Goal: Book appointment/travel/reservation

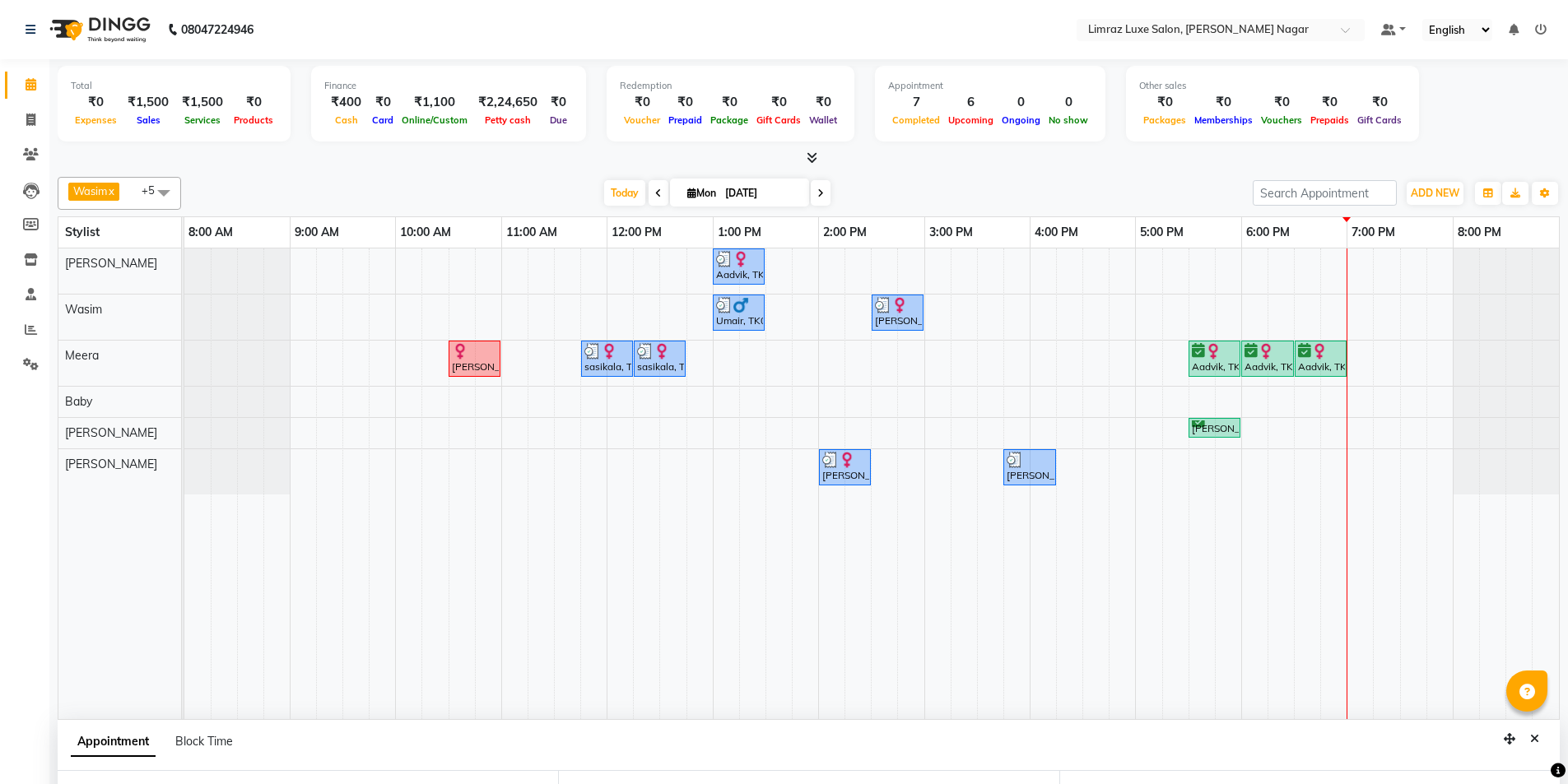
select select "74168"
select select "1020"
select select "3648"
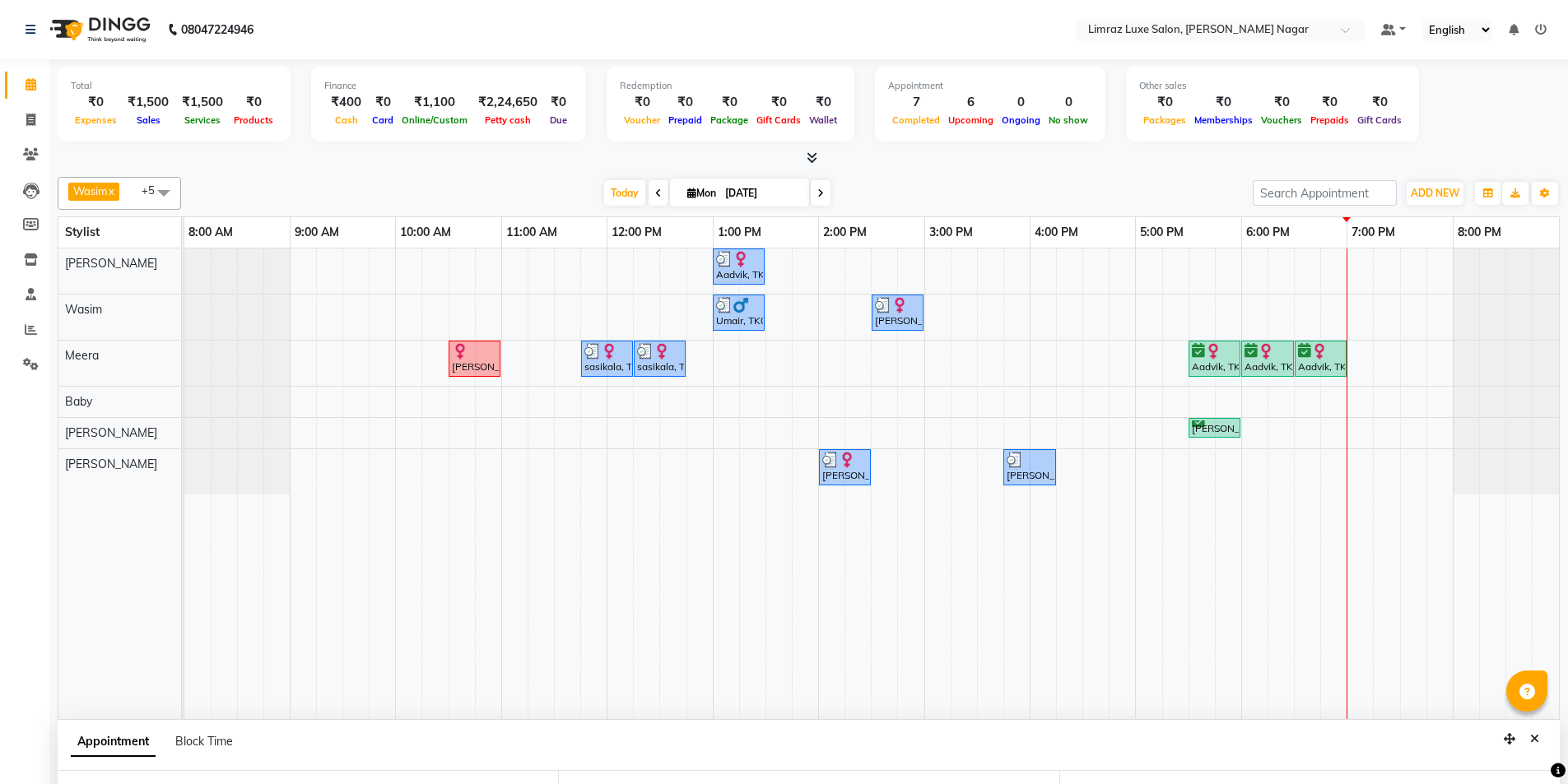
select select "confirm booking"
click at [658, 195] on span at bounding box center [658, 193] width 20 height 25
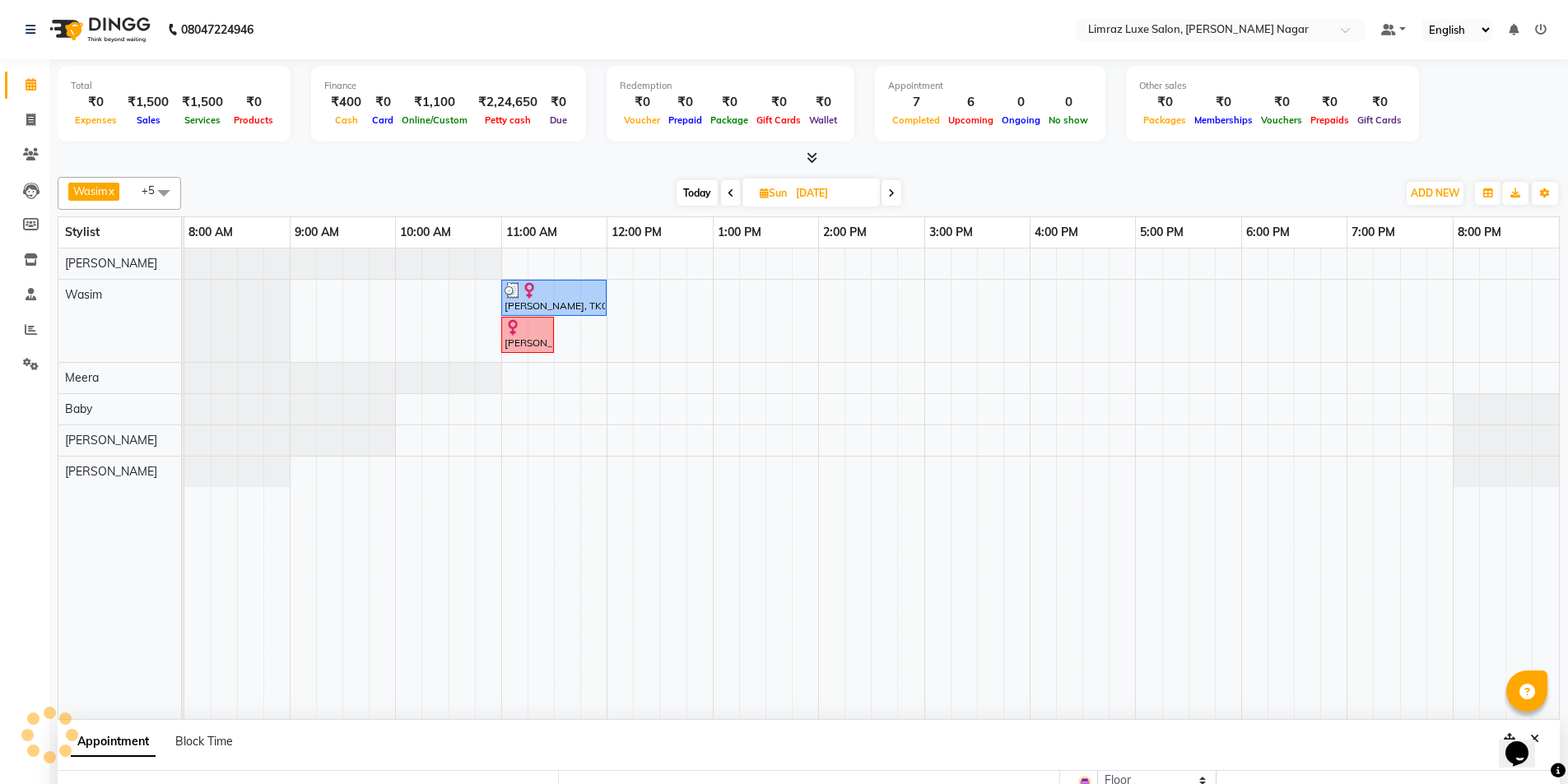
scroll to position [294, 0]
click at [899, 198] on span at bounding box center [892, 193] width 20 height 25
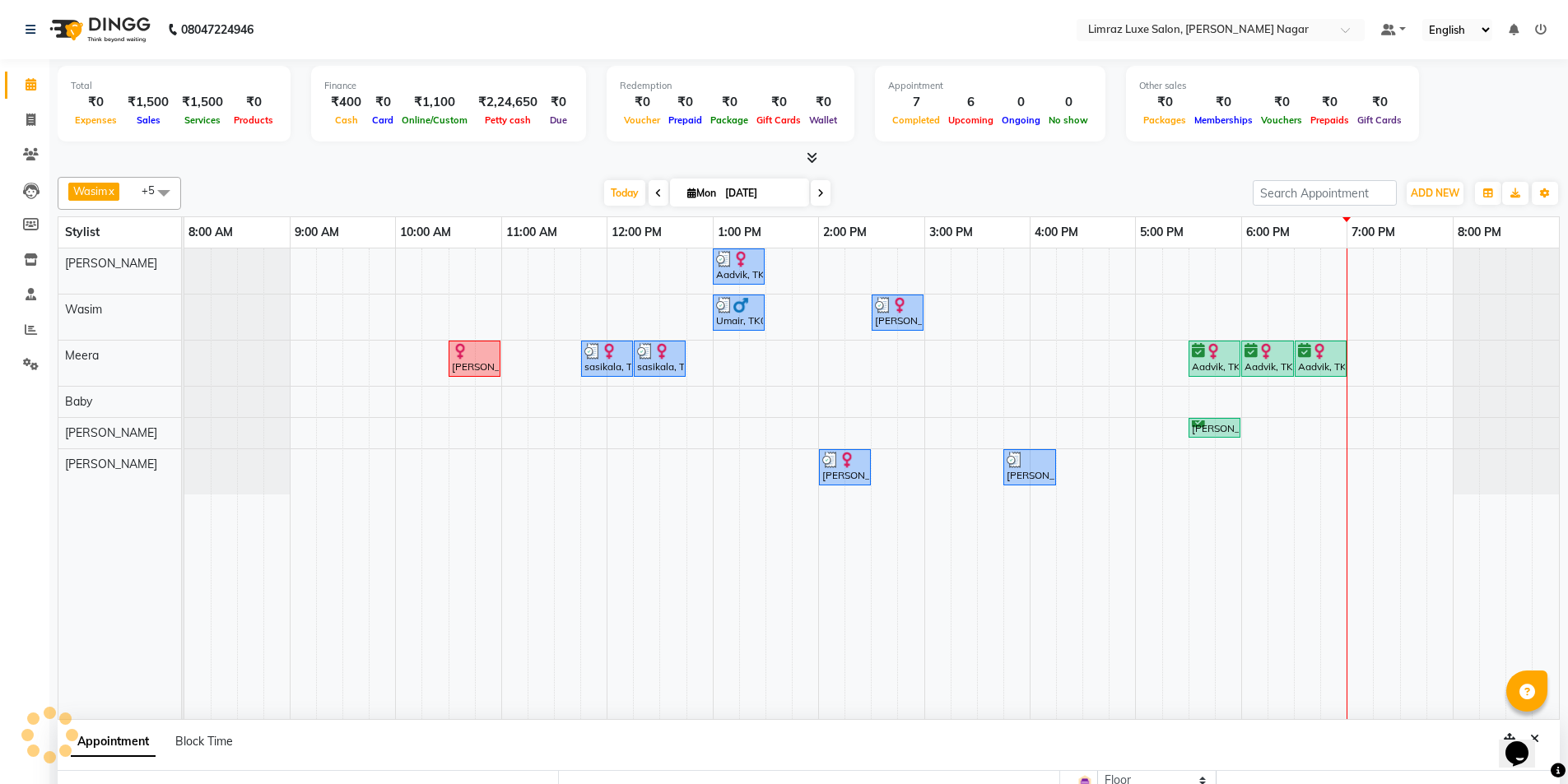
scroll to position [277, 0]
click at [817, 192] on icon at bounding box center [820, 193] width 6 height 10
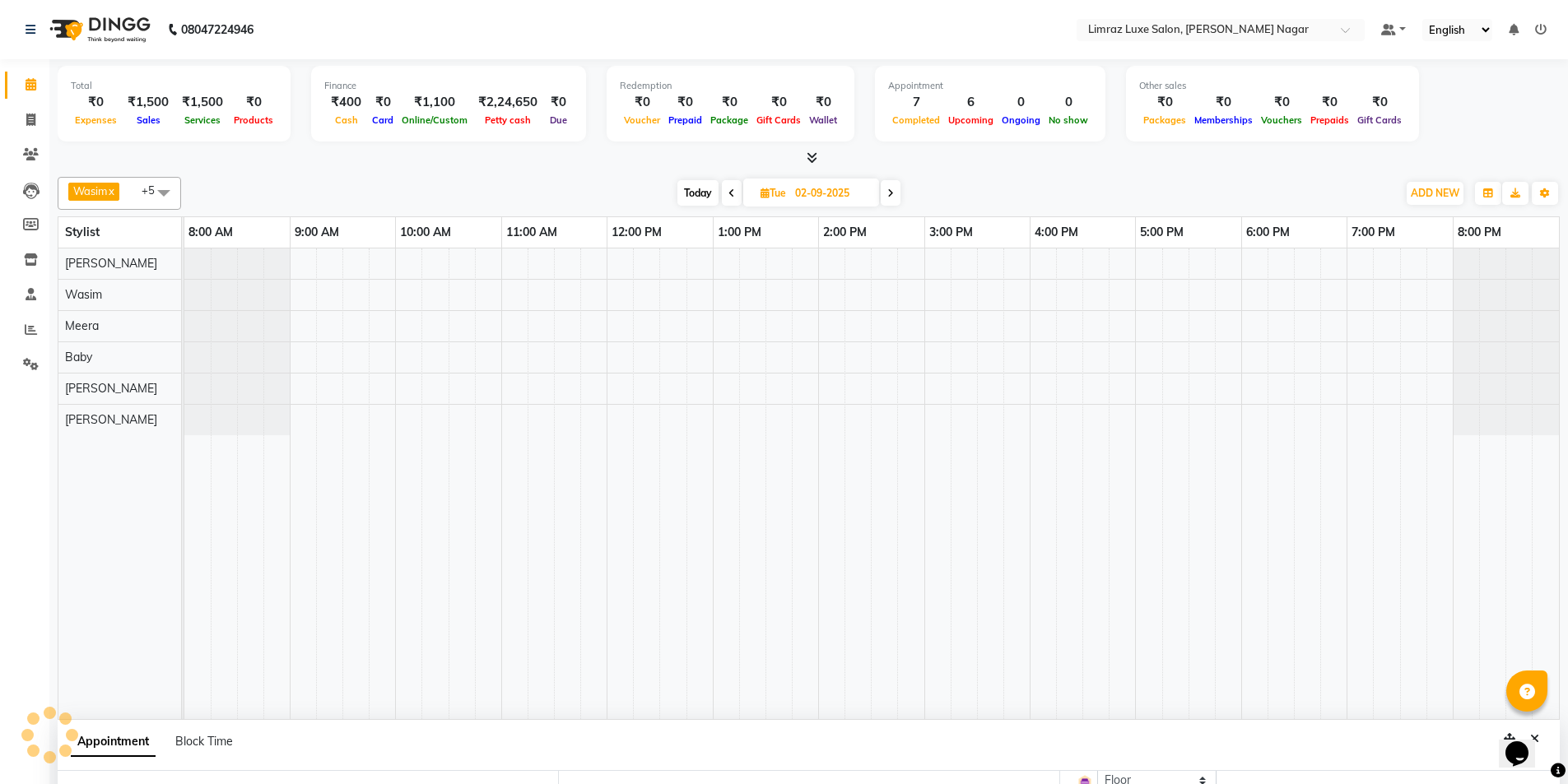
scroll to position [294, 0]
click at [734, 201] on span at bounding box center [732, 193] width 20 height 25
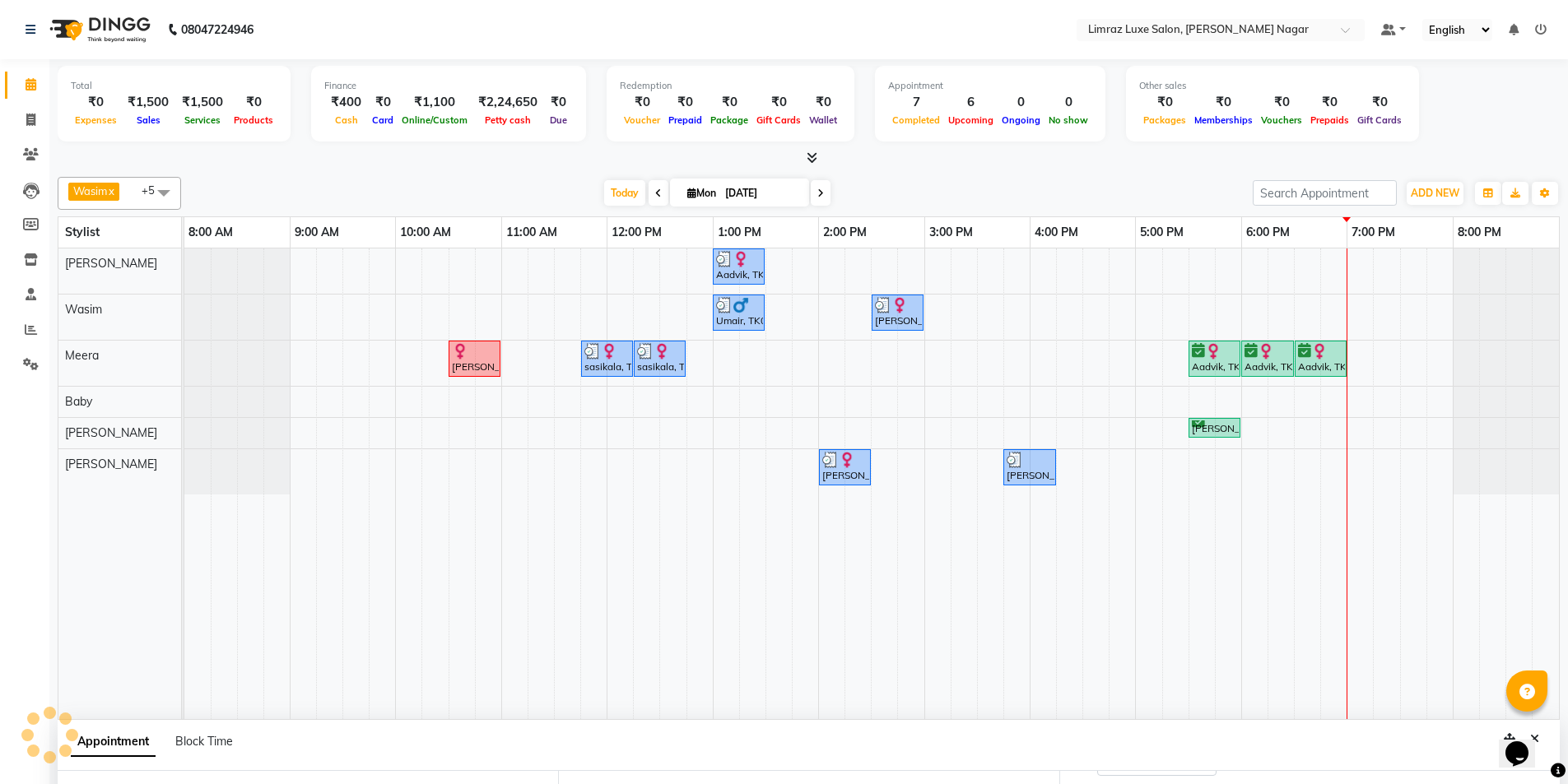
scroll to position [277, 0]
click at [656, 194] on icon at bounding box center [658, 193] width 6 height 10
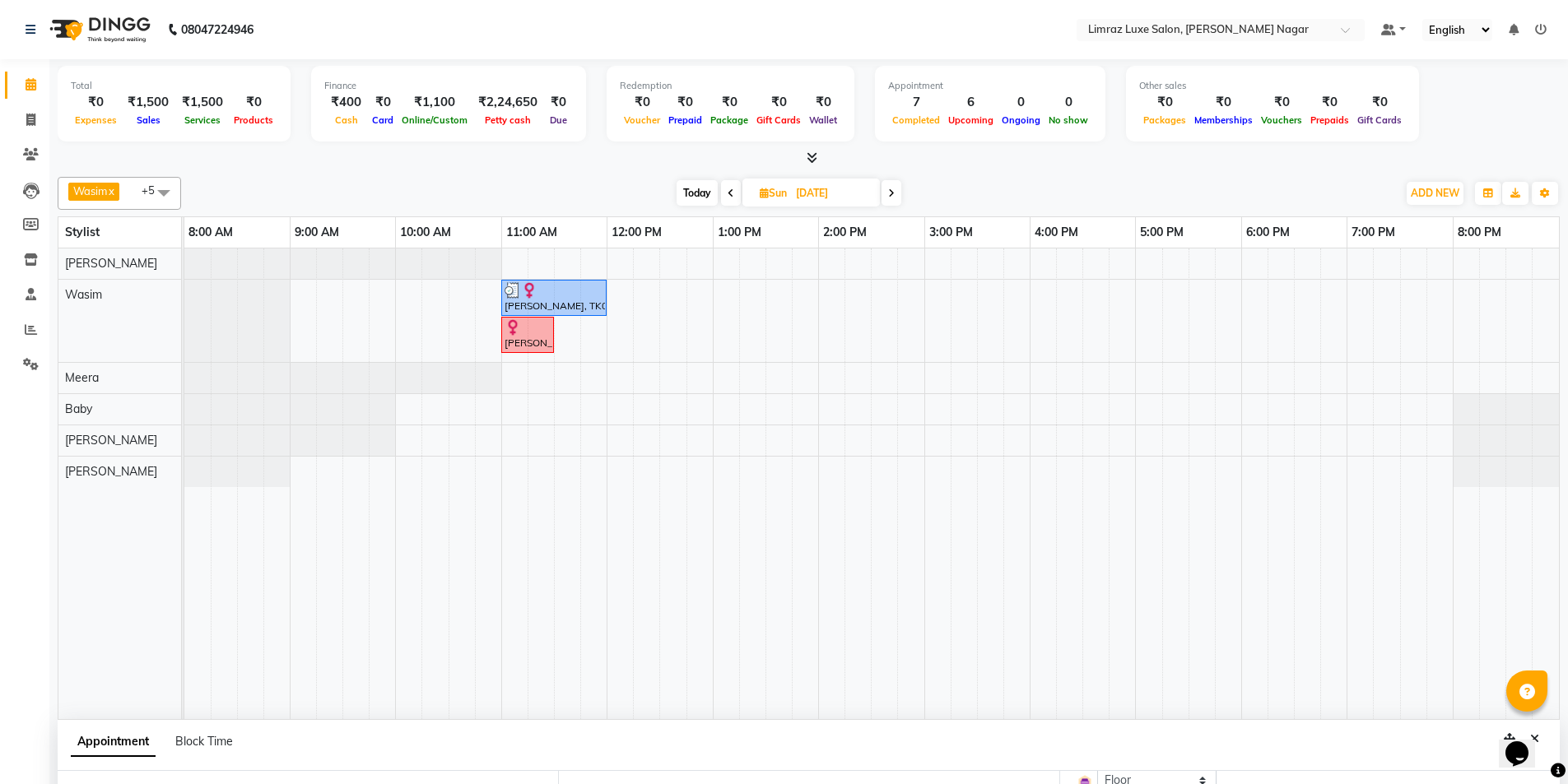
click at [654, 194] on div "[DATE] [DATE]" at bounding box center [789, 192] width 1199 height 24
click at [723, 198] on span at bounding box center [731, 193] width 20 height 25
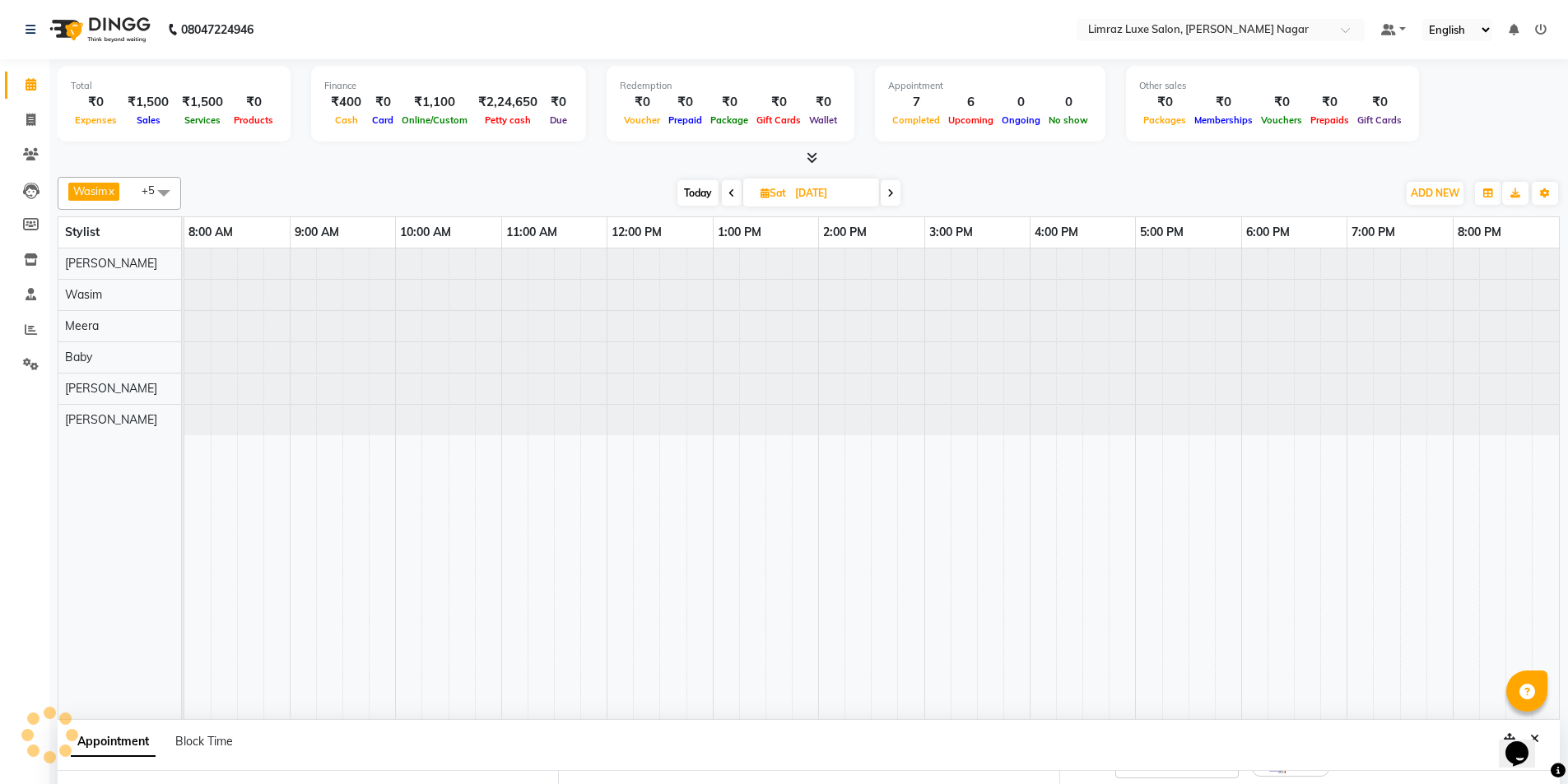
scroll to position [294, 0]
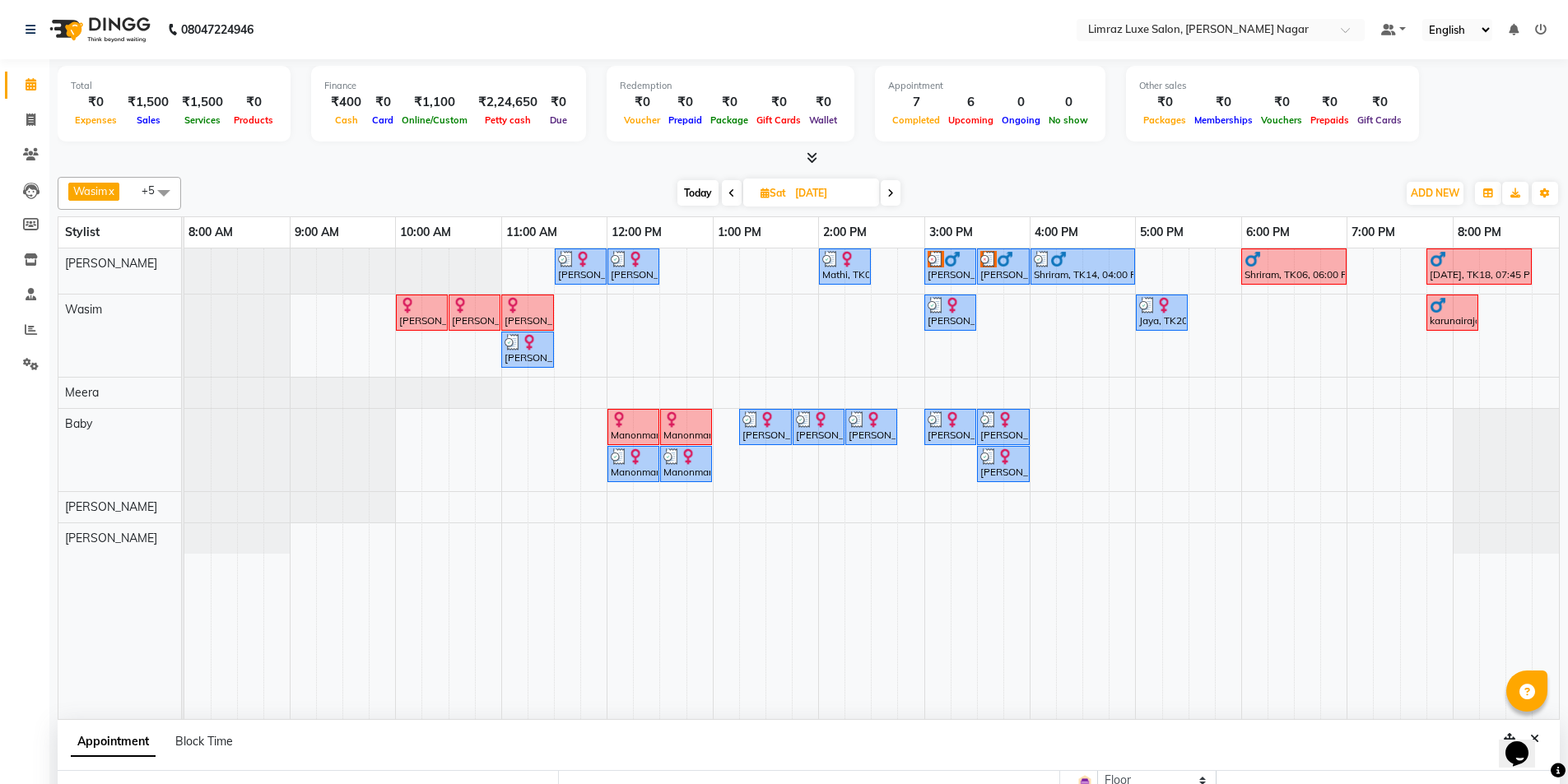
click at [889, 198] on icon at bounding box center [890, 193] width 6 height 10
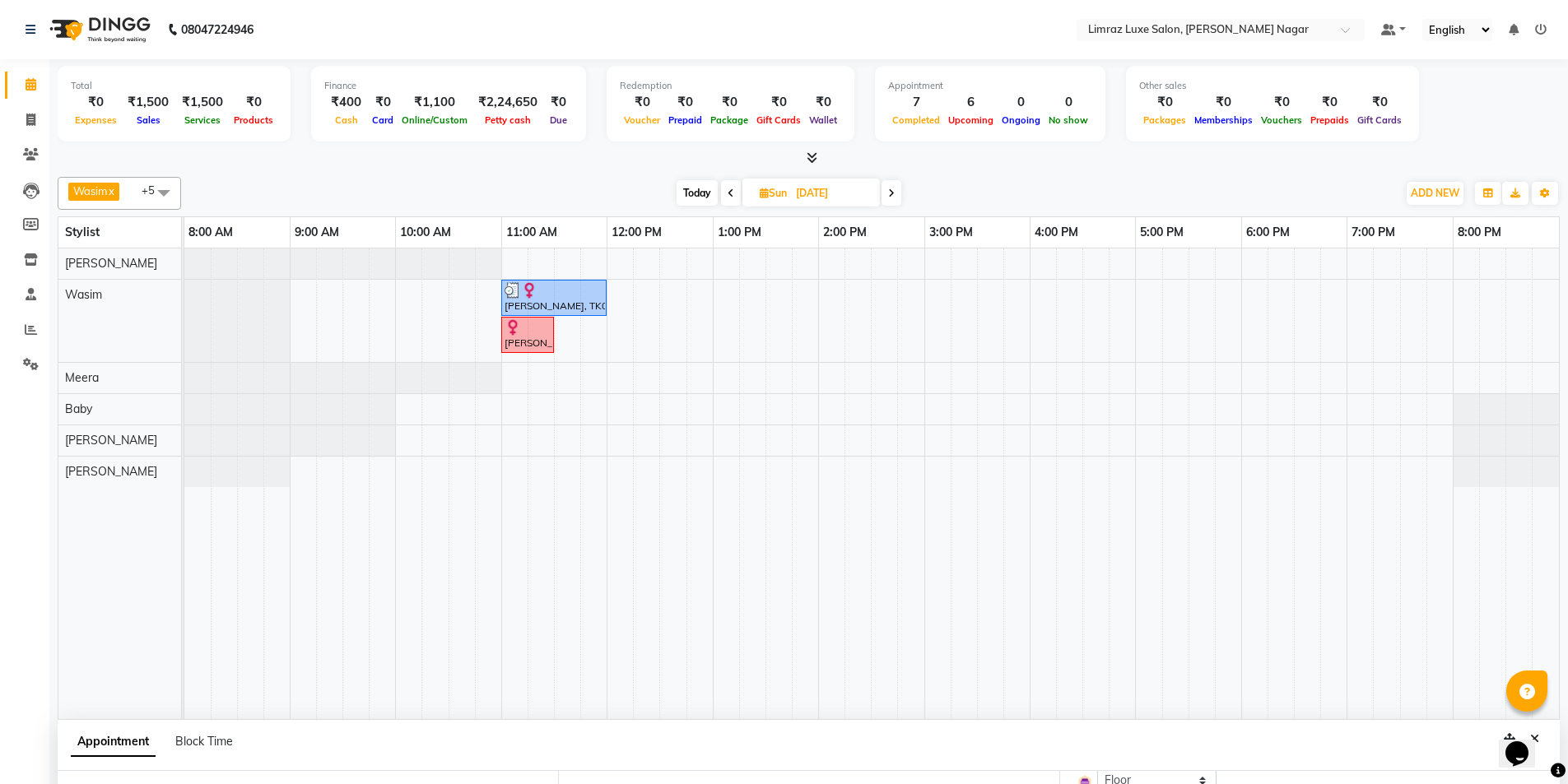
click at [889, 198] on icon at bounding box center [891, 193] width 6 height 10
type input "[DATE]"
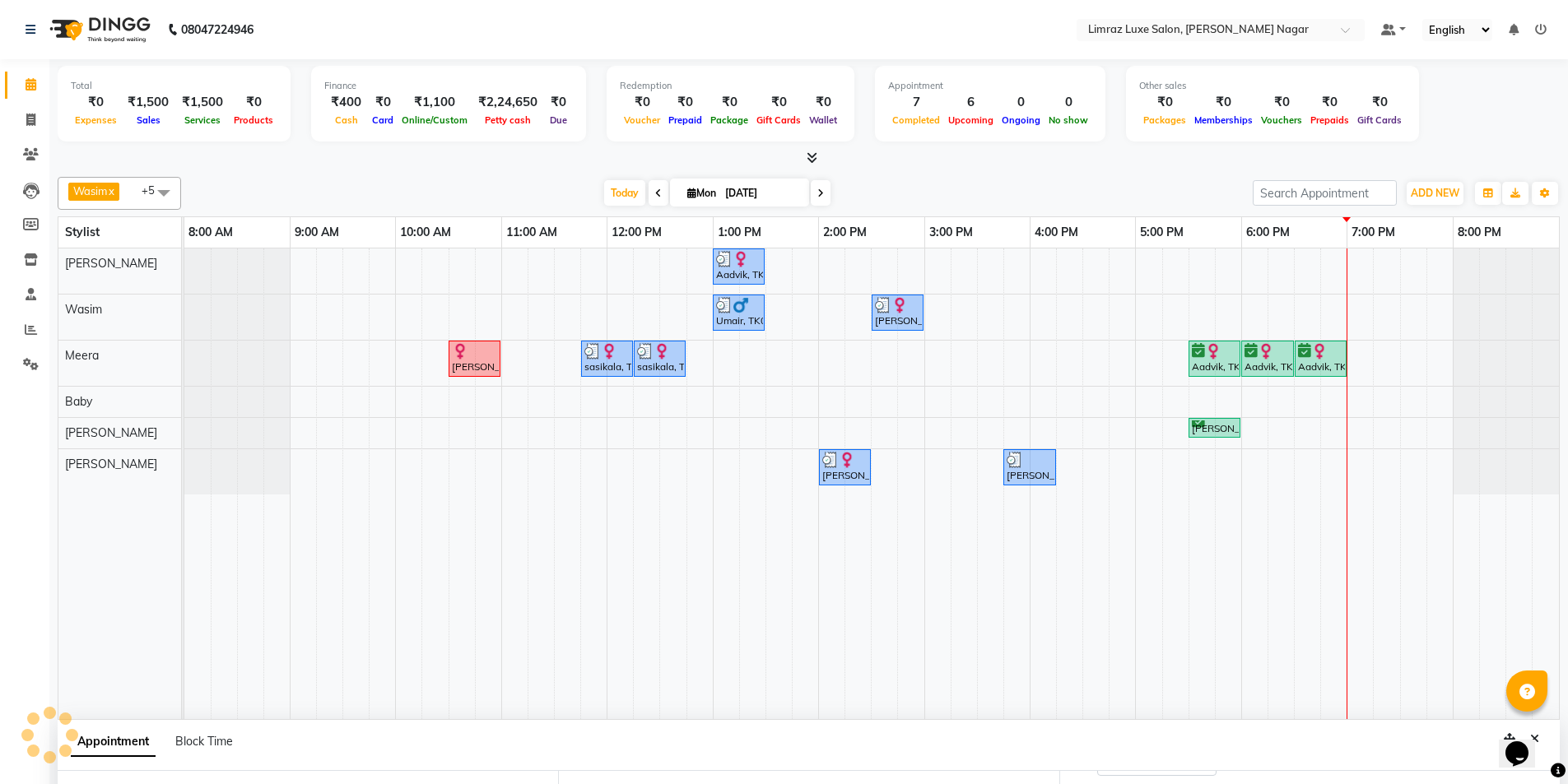
scroll to position [277, 0]
